Goal: Ask a question

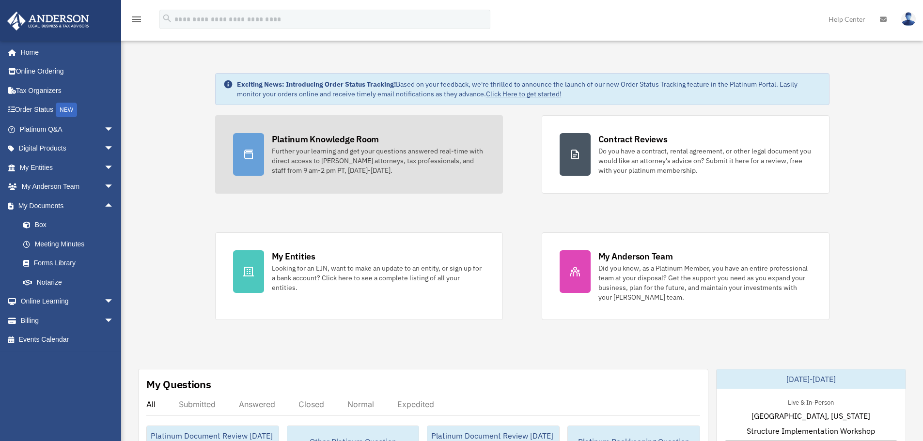
click at [295, 162] on div "Further your learning and get your questions answered real-time with direct acc…" at bounding box center [378, 160] width 213 height 29
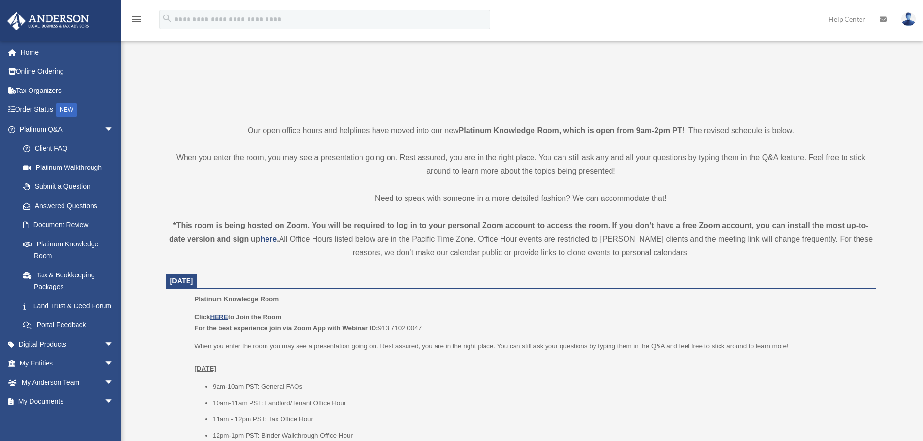
scroll to position [194, 0]
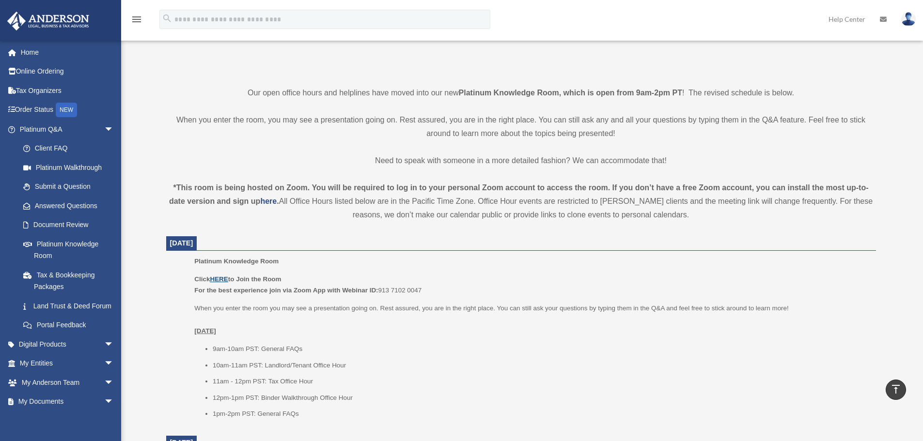
click at [222, 278] on u "HERE" at bounding box center [219, 279] width 18 height 7
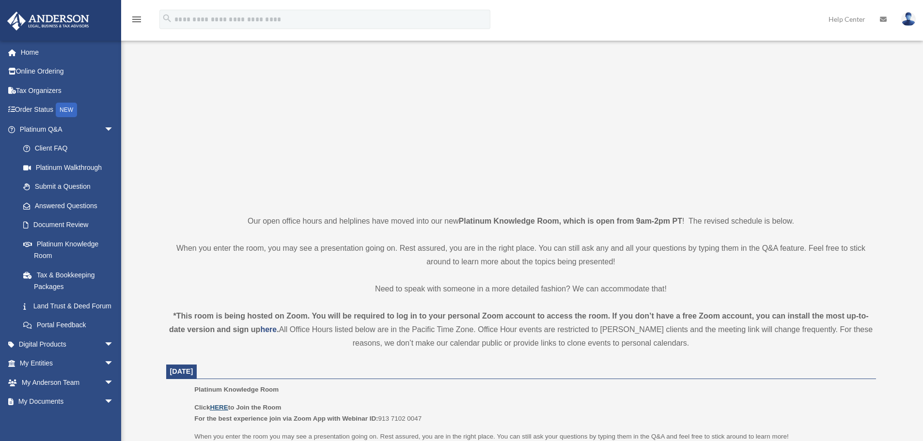
scroll to position [48, 0]
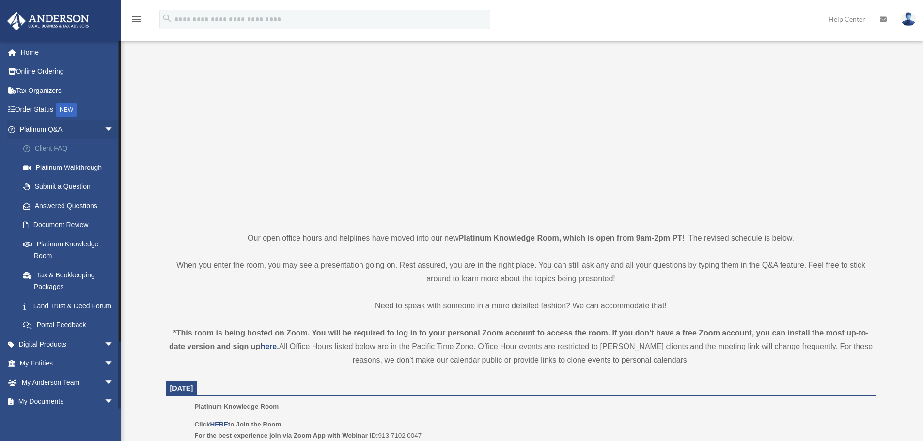
click at [62, 147] on link "Client FAQ" at bounding box center [71, 148] width 115 height 19
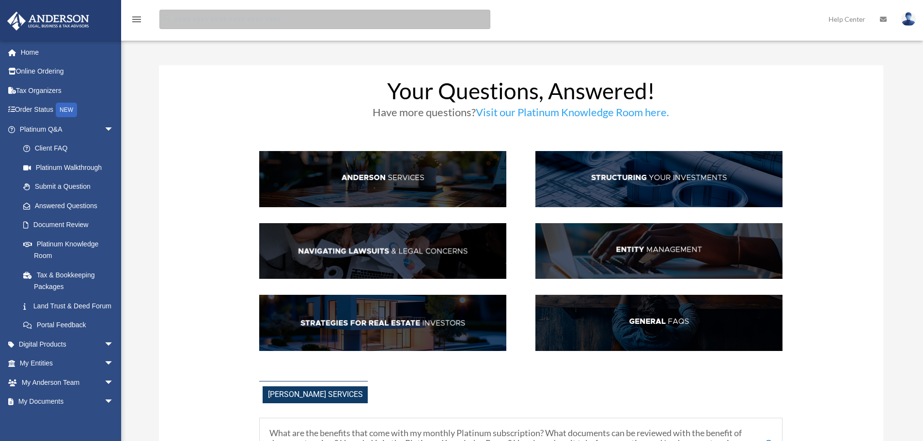
click at [224, 20] on input "search" at bounding box center [324, 19] width 331 height 19
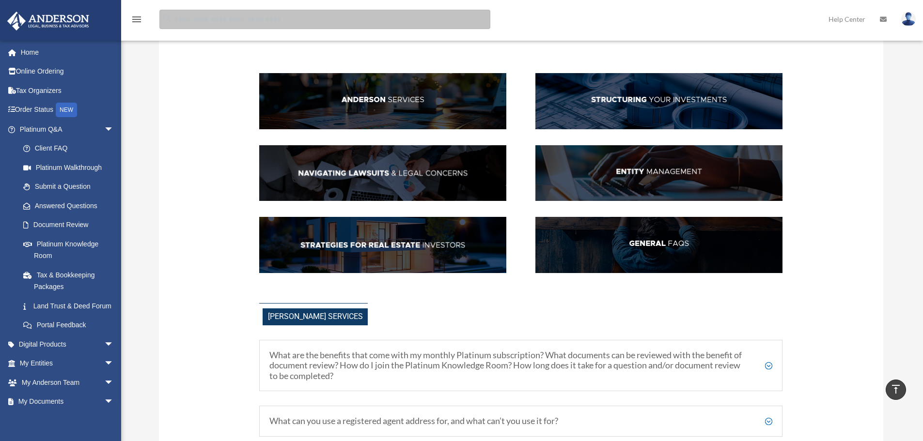
scroll to position [48, 0]
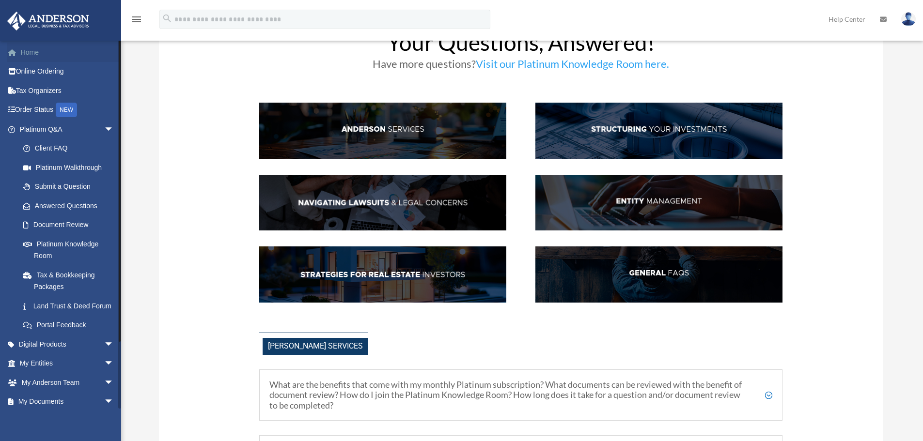
click at [38, 52] on link "Home" at bounding box center [68, 52] width 122 height 19
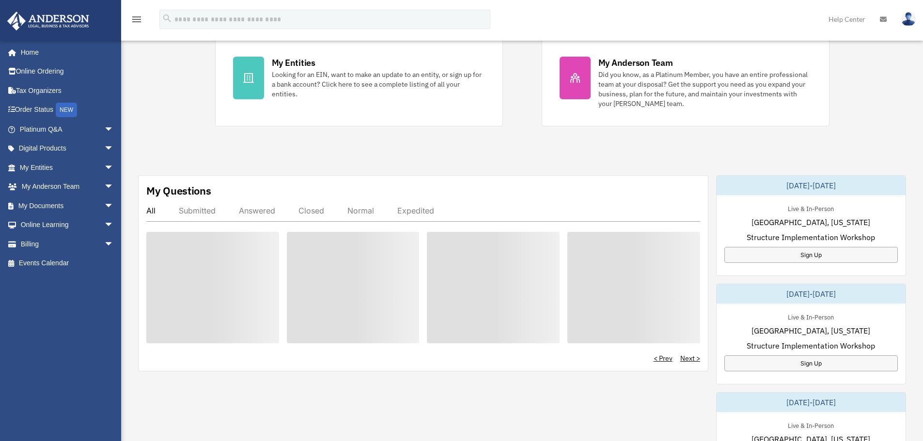
scroll to position [194, 0]
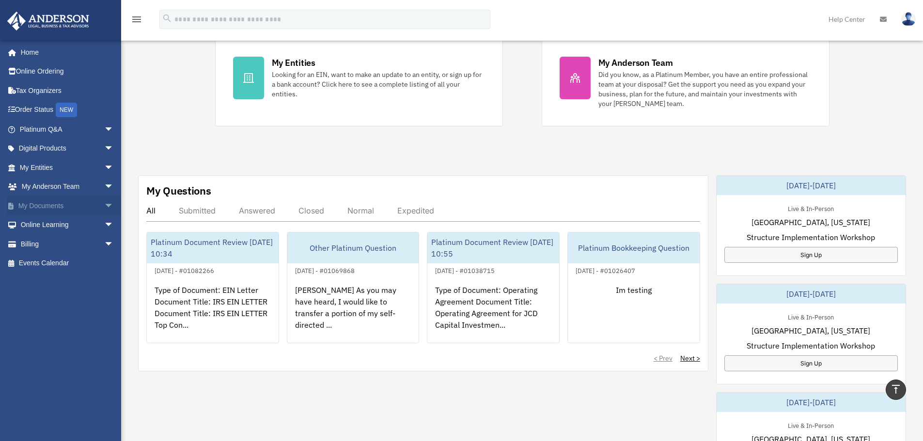
click at [104, 203] on span "arrow_drop_down" at bounding box center [113, 206] width 19 height 20
